Goal: Check status: Check status

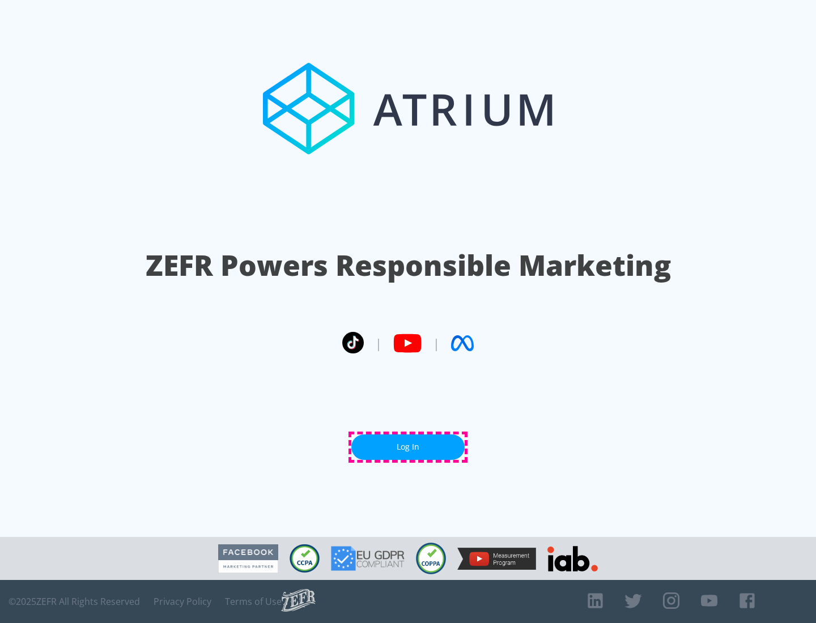
click at [408, 447] on link "Log In" at bounding box center [407, 447] width 113 height 25
